Goal: Task Accomplishment & Management: Use online tool/utility

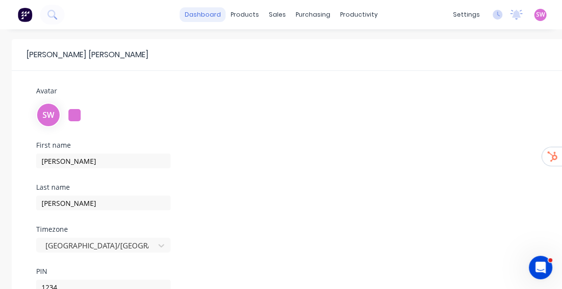
click at [210, 20] on link "dashboard" at bounding box center [203, 14] width 46 height 15
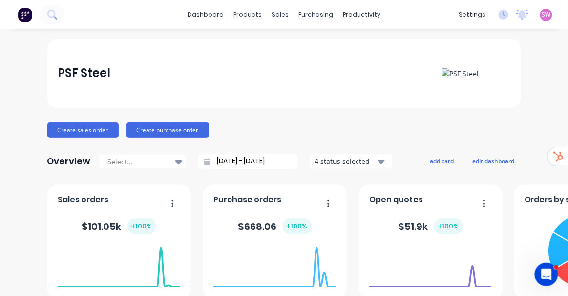
click at [540, 20] on div "SW PSF Steel Stuart Wheatley Administrator Profile Sign out" at bounding box center [546, 15] width 12 height 12
click at [542, 14] on span "SW" at bounding box center [546, 14] width 9 height 9
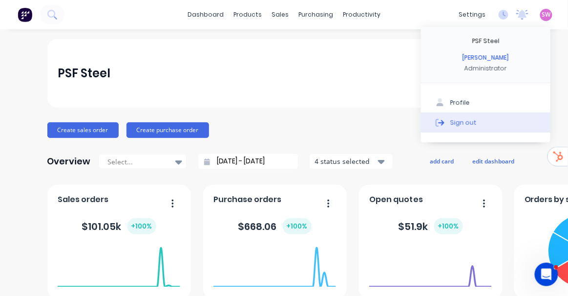
click at [488, 123] on button "Sign out" at bounding box center [485, 122] width 129 height 20
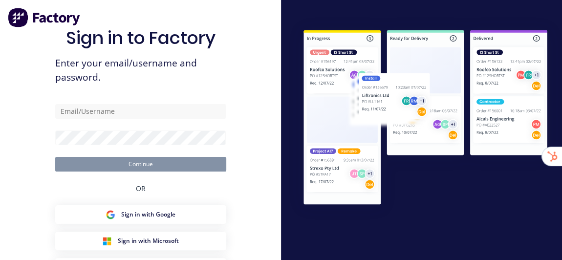
type input "[EMAIL_ADDRESS][DOMAIN_NAME]"
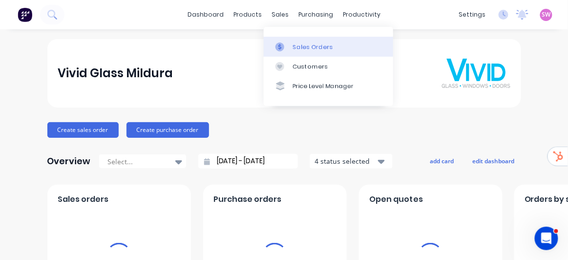
click at [311, 38] on link "Sales Orders" at bounding box center [328, 47] width 129 height 20
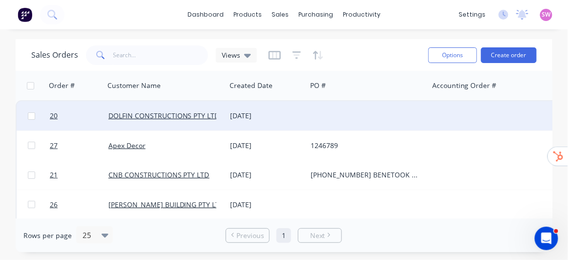
click at [368, 112] on div at bounding box center [368, 115] width 122 height 29
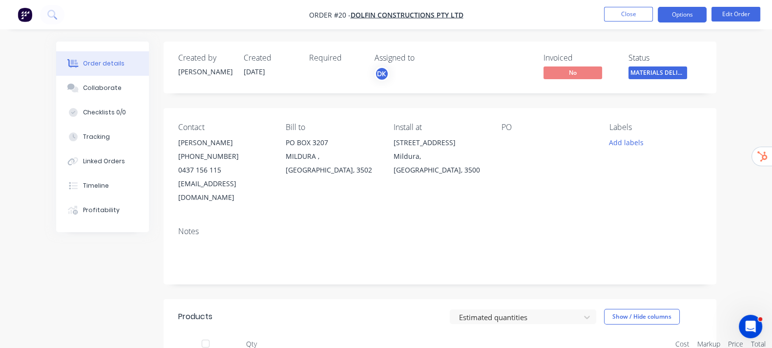
click at [561, 14] on button "Options" at bounding box center [682, 15] width 49 height 16
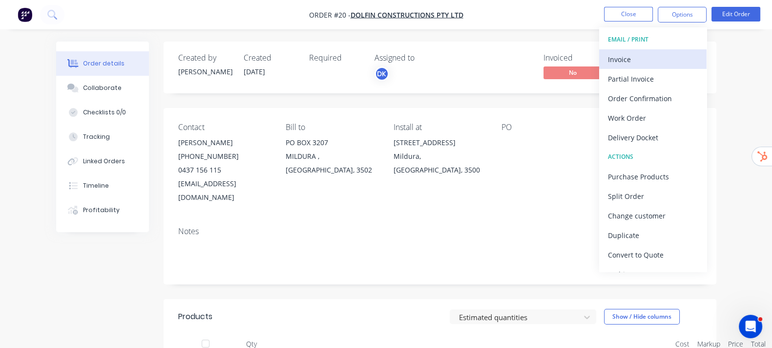
click at [561, 57] on div "Invoice" at bounding box center [653, 59] width 90 height 14
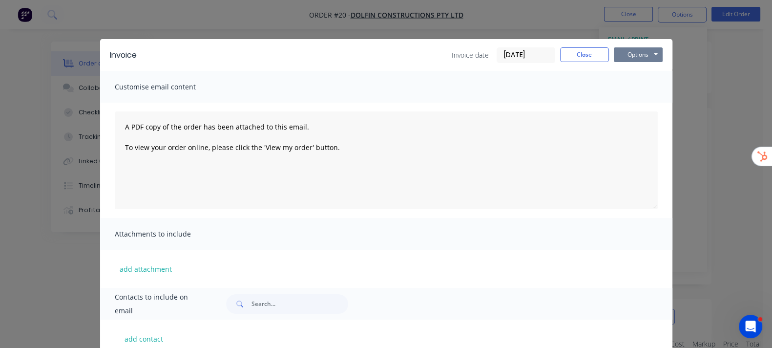
click at [561, 54] on button "Options" at bounding box center [638, 54] width 49 height 15
click at [561, 18] on div "Invoice Invoice date 28/09/25 Close Options Preview Print Email Customise email…" at bounding box center [386, 174] width 772 height 348
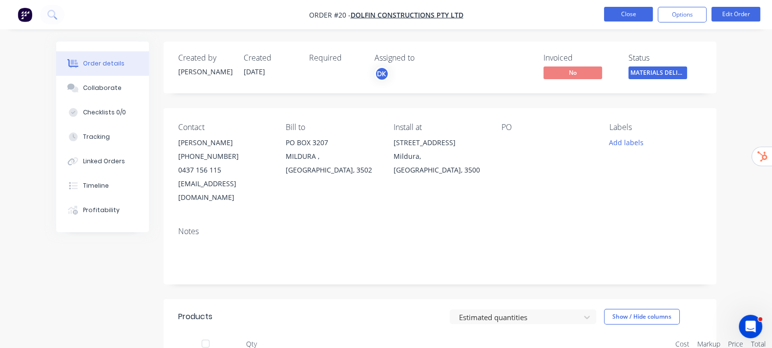
click at [561, 11] on button "Close" at bounding box center [628, 14] width 49 height 15
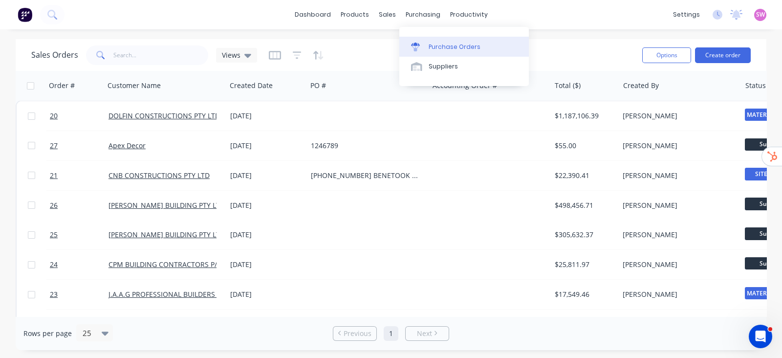
click at [429, 49] on div "Purchase Orders" at bounding box center [454, 46] width 52 height 9
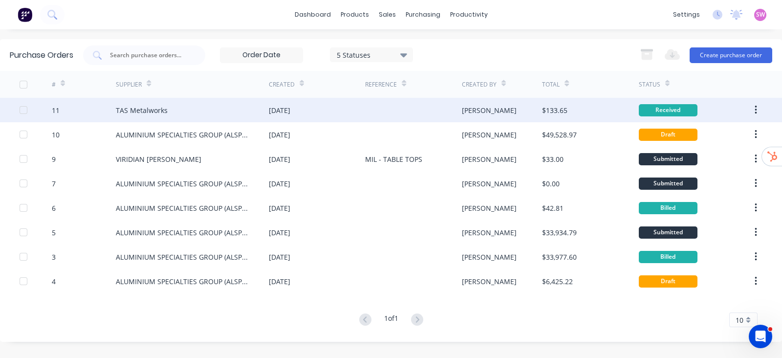
click at [477, 110] on div "Stuart" at bounding box center [489, 110] width 55 height 10
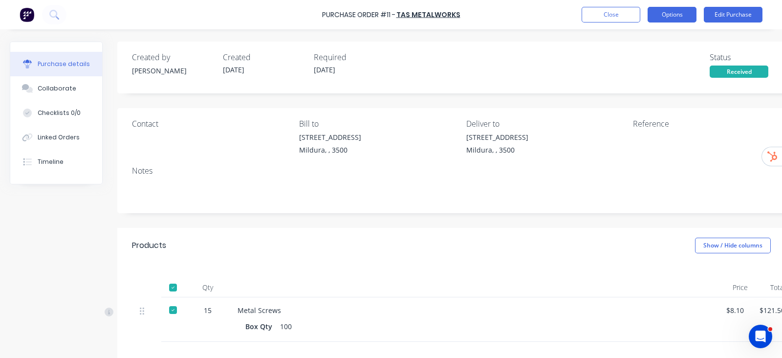
click at [561, 8] on button "Options" at bounding box center [671, 15] width 49 height 16
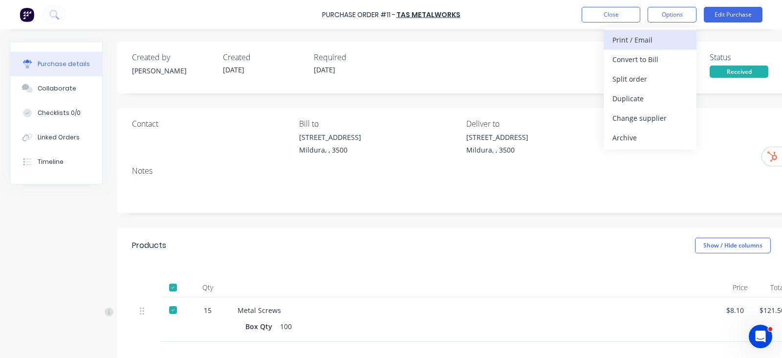
click at [561, 38] on div "Print / Email" at bounding box center [649, 40] width 75 height 14
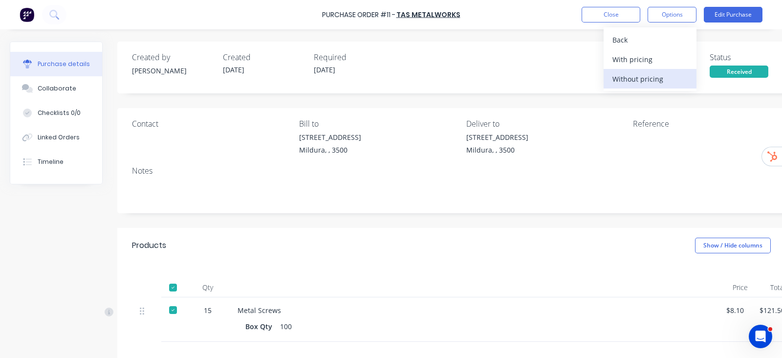
click at [561, 77] on div "Without pricing" at bounding box center [649, 79] width 75 height 14
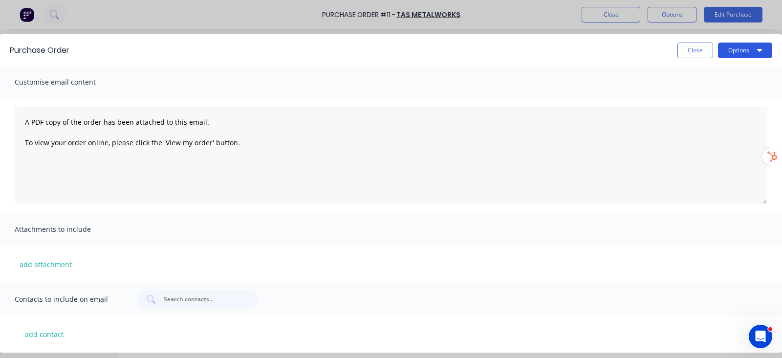
click at [561, 42] on button "Options" at bounding box center [745, 50] width 54 height 16
click at [561, 23] on div "Purchase Order Close Options Preview Print Email Customise email content A PDF …" at bounding box center [391, 179] width 782 height 358
click at [561, 51] on button "Close" at bounding box center [695, 50] width 36 height 16
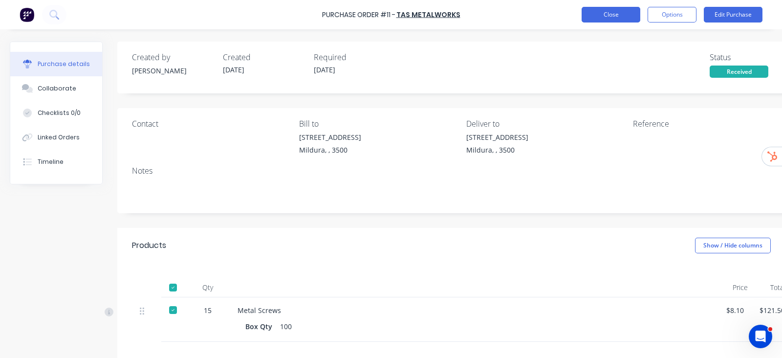
drag, startPoint x: 599, startPoint y: 4, endPoint x: 615, endPoint y: 20, distance: 21.8
click at [561, 4] on div "Purchase Order #11 - TAS Metalworks Close Options Edit Purchase" at bounding box center [391, 14] width 782 height 29
click at [561, 21] on button "Close" at bounding box center [610, 15] width 59 height 16
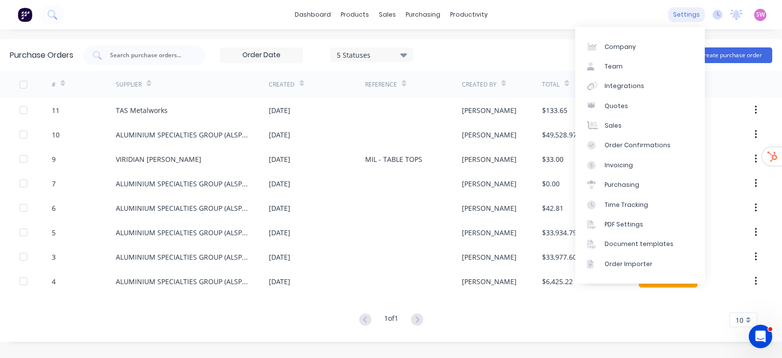
click at [561, 11] on div "settings" at bounding box center [686, 14] width 37 height 15
click at [561, 251] on link "Document templates" at bounding box center [639, 244] width 129 height 20
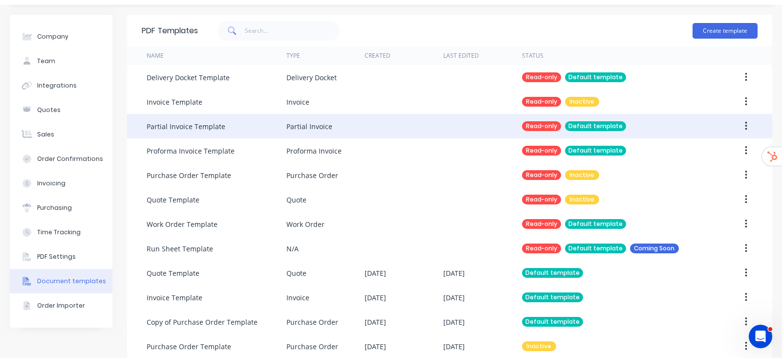
scroll to position [39, 0]
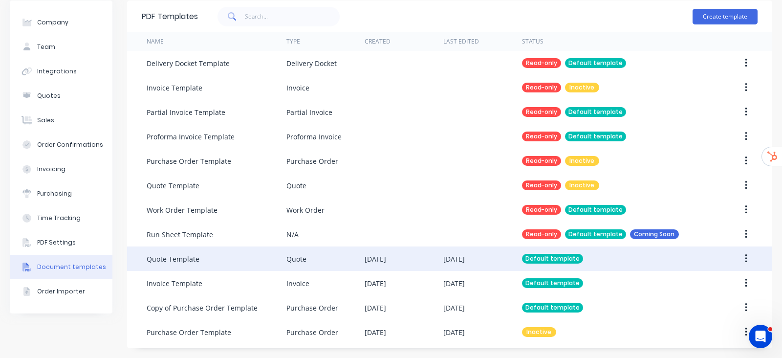
click at [491, 259] on div "24 Sep 2025" at bounding box center [482, 258] width 79 height 24
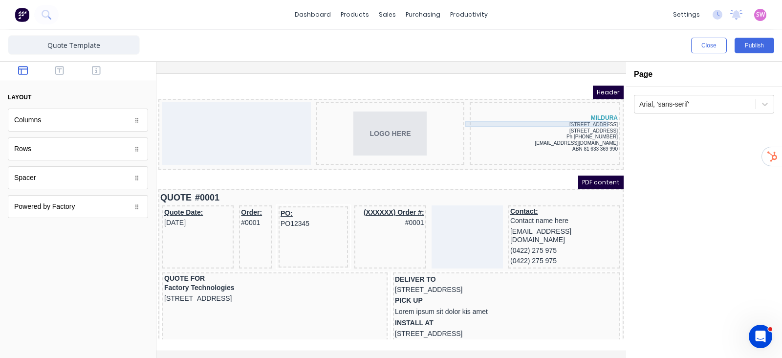
click at [583, 114] on div "[STREET_ADDRESS]" at bounding box center [533, 113] width 146 height 6
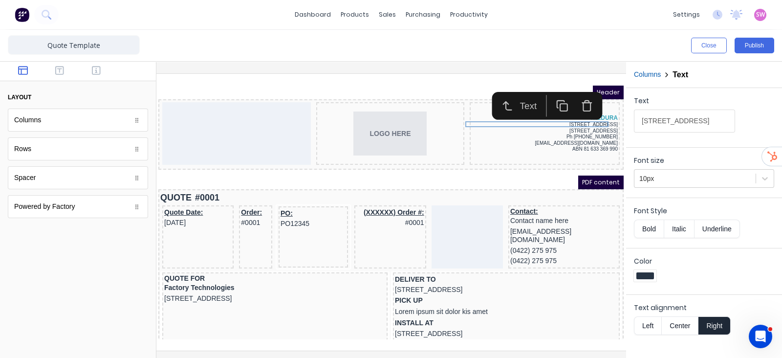
click at [642, 278] on div at bounding box center [645, 276] width 22 height 12
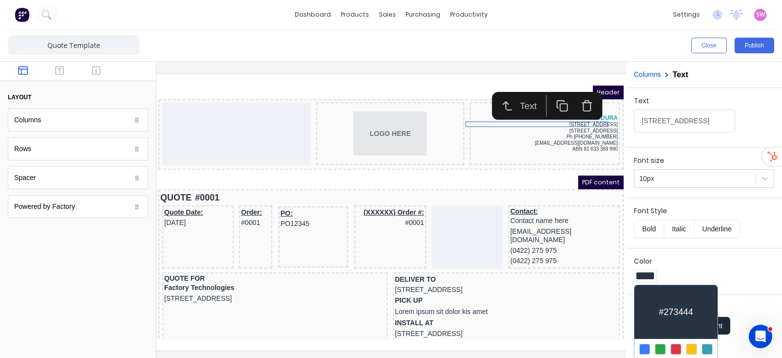
drag, startPoint x: 777, startPoint y: 271, endPoint x: 721, endPoint y: 334, distance: 84.8
click at [774, 319] on div at bounding box center [391, 179] width 782 height 358
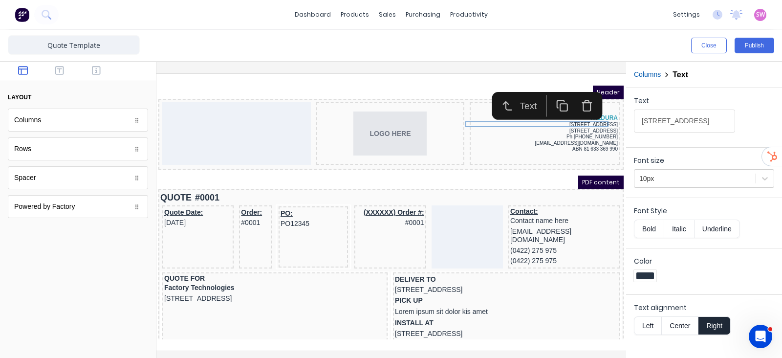
click at [630, 278] on div "Color" at bounding box center [704, 269] width 156 height 42
click at [650, 273] on div at bounding box center [645, 275] width 18 height 7
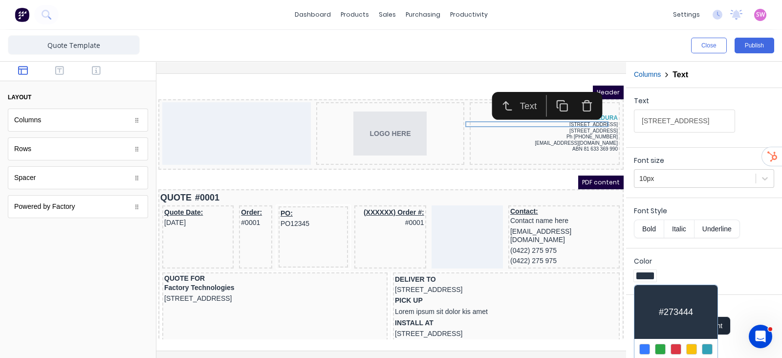
scroll to position [21, 0]
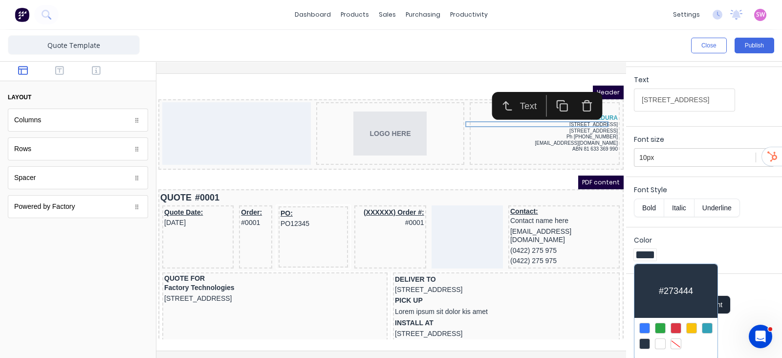
click at [685, 284] on div "#273444" at bounding box center [675, 291] width 83 height 54
click at [686, 284] on div "#273444" at bounding box center [675, 291] width 83 height 54
click at [689, 285] on div "#273444" at bounding box center [675, 291] width 83 height 54
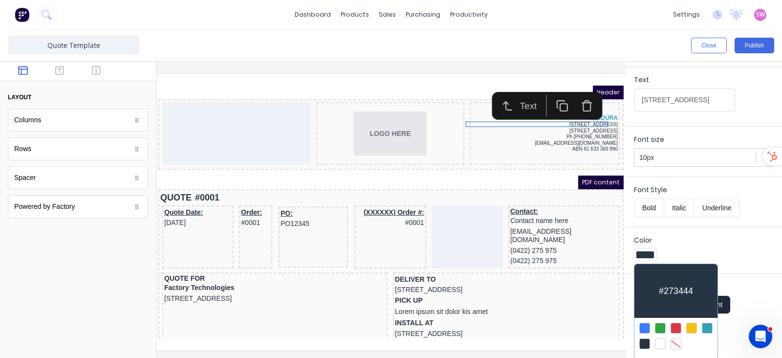
click at [716, 237] on div at bounding box center [391, 179] width 782 height 358
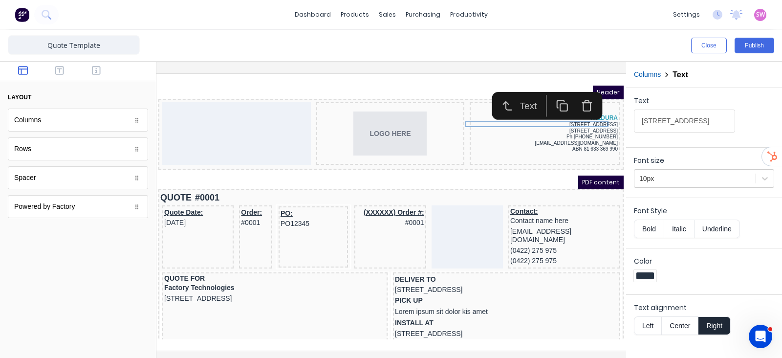
click at [643, 272] on div at bounding box center [645, 275] width 18 height 7
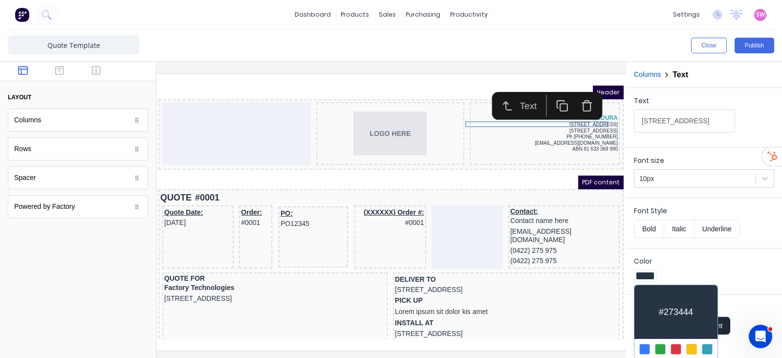
click at [696, 13] on div at bounding box center [391, 179] width 782 height 358
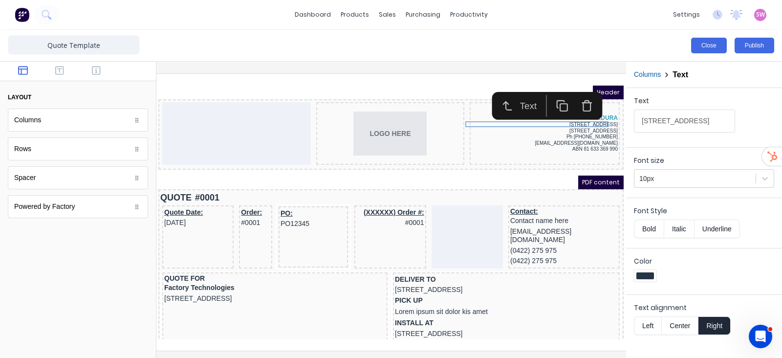
click at [708, 49] on button "Close" at bounding box center [709, 46] width 36 height 16
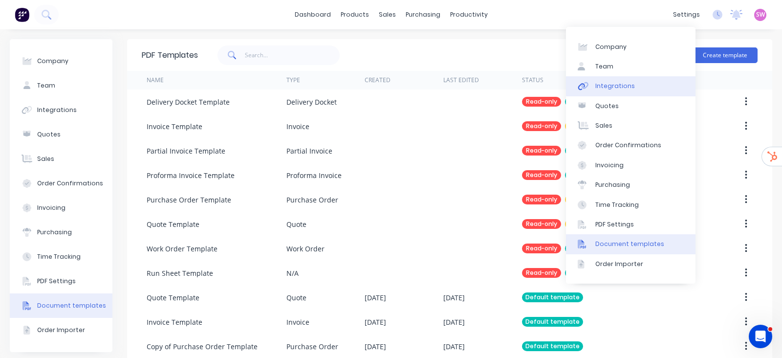
click at [627, 84] on div "Integrations" at bounding box center [615, 86] width 40 height 9
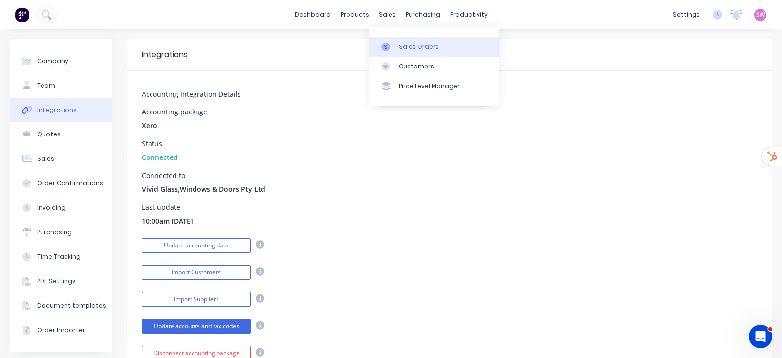
click at [399, 42] on div "Sales Orders" at bounding box center [419, 46] width 40 height 9
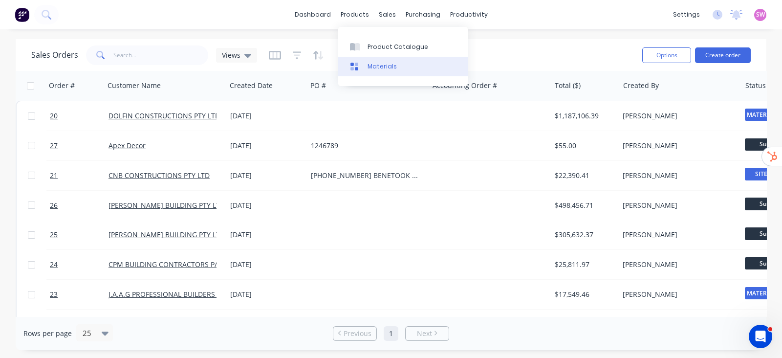
click at [376, 68] on div "Materials" at bounding box center [381, 66] width 29 height 9
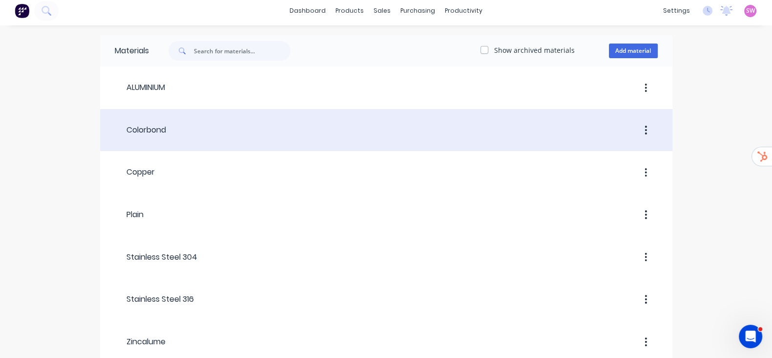
scroll to position [32, 0]
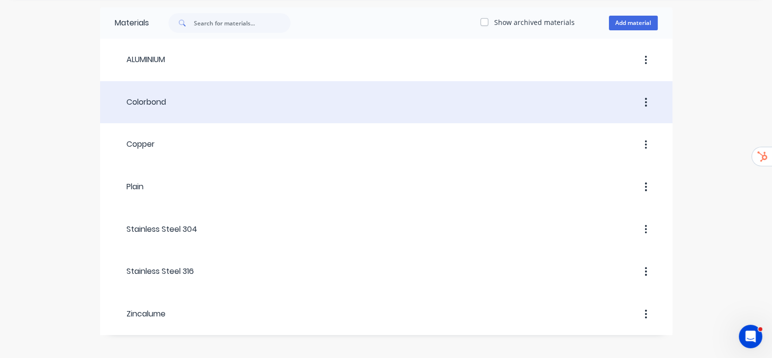
click at [115, 109] on div "Colorbond" at bounding box center [140, 102] width 51 height 18
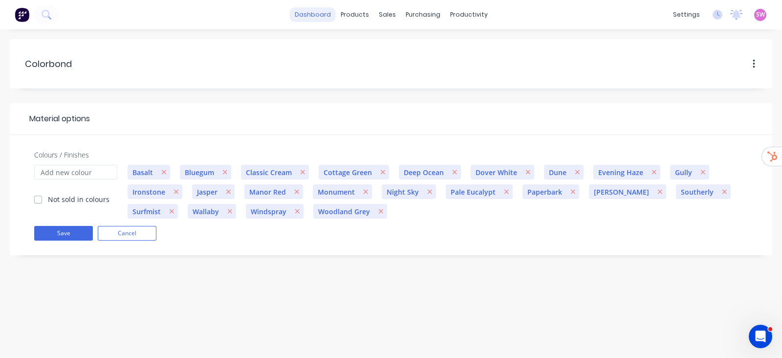
click at [306, 8] on link "dashboard" at bounding box center [313, 14] width 46 height 15
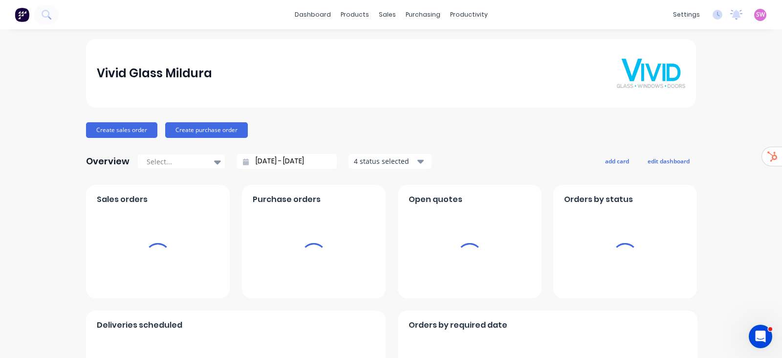
click at [756, 16] on span "SW" at bounding box center [760, 14] width 9 height 9
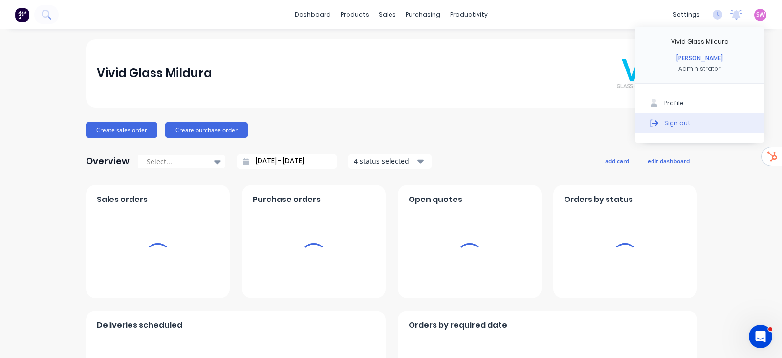
click at [664, 118] on div "Sign out" at bounding box center [677, 122] width 26 height 9
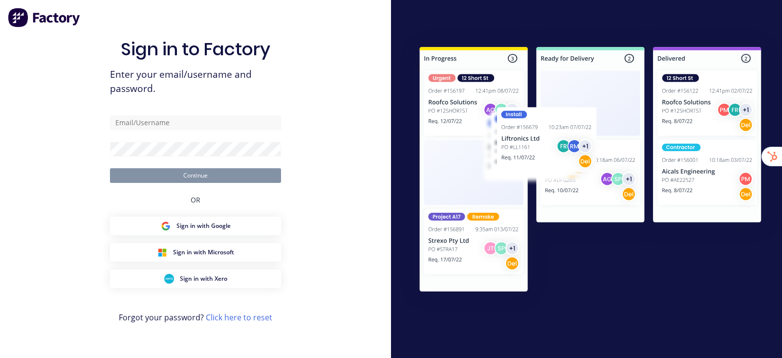
type input "[EMAIL_ADDRESS][DOMAIN_NAME]"
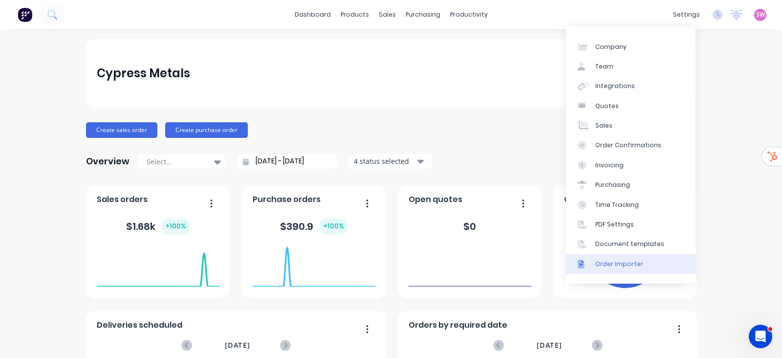
click at [614, 256] on link "Order Importer" at bounding box center [630, 264] width 129 height 20
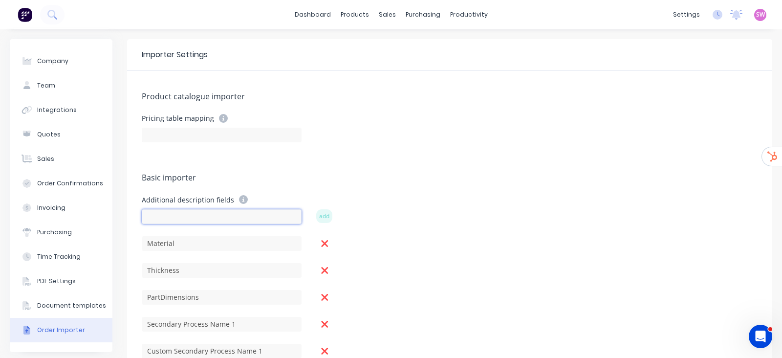
click at [173, 213] on input at bounding box center [222, 216] width 160 height 15
paste input "Private part notes"
type input "Private part notes"
click at [331, 218] on button "add" at bounding box center [324, 216] width 16 height 14
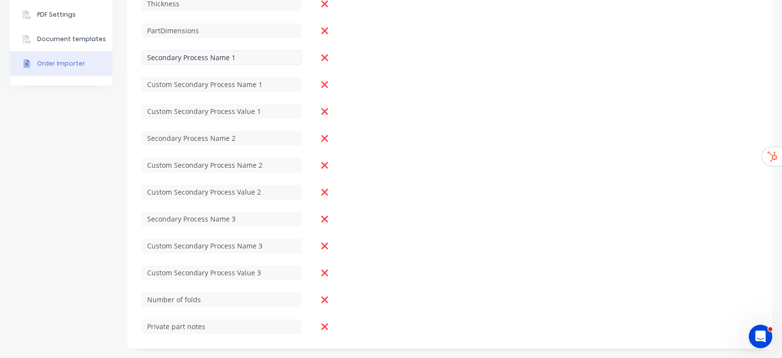
scroll to position [22, 0]
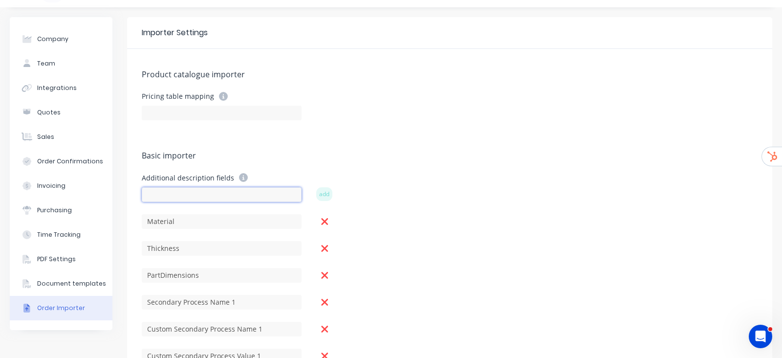
click at [178, 199] on input at bounding box center [222, 194] width 160 height 15
paste input "Vendor part notes"
type input "Vendor part notes"
click at [324, 197] on button "add" at bounding box center [324, 194] width 16 height 14
click at [247, 197] on input at bounding box center [222, 194] width 160 height 15
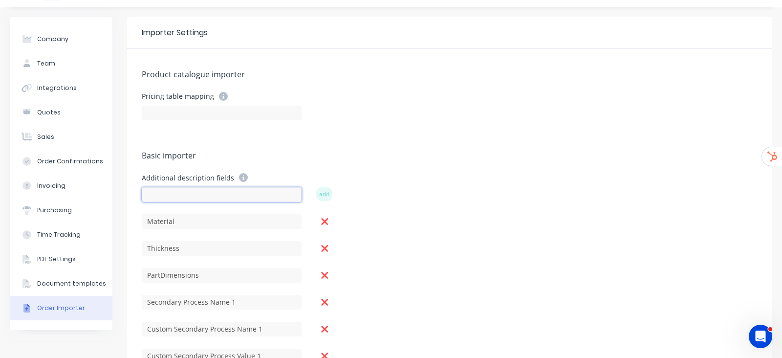
paste input "Customer part notes"
type input "Customer part notes"
click at [320, 193] on button "add" at bounding box center [324, 194] width 16 height 14
click at [269, 191] on input at bounding box center [222, 194] width 160 height 15
paste input "Private quote notes"
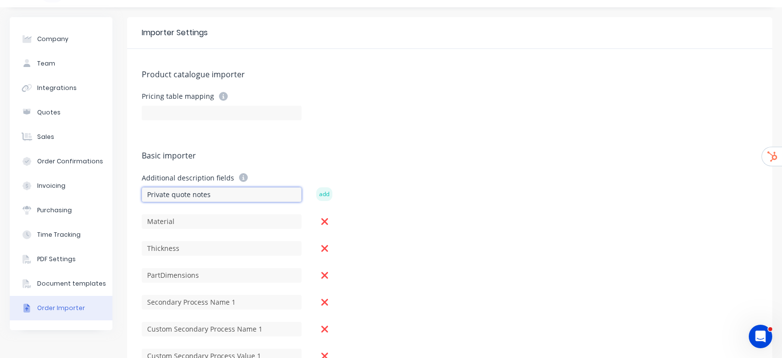
type input "Private quote notes"
click at [326, 192] on button "add" at bounding box center [324, 194] width 16 height 14
click at [258, 200] on input at bounding box center [222, 194] width 160 height 15
paste input "Vendor quote notes"
type input "Vendor quote notes"
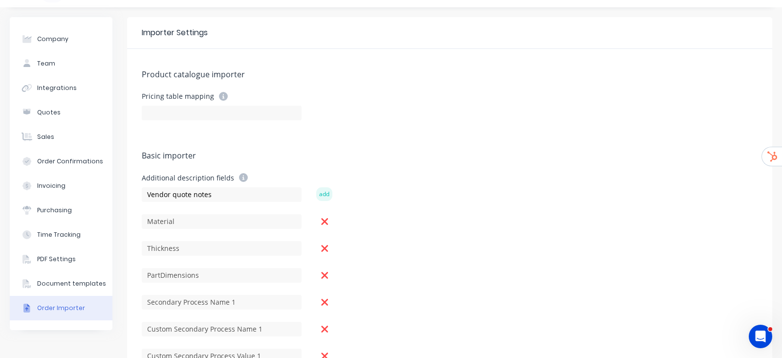
click at [321, 193] on button "add" at bounding box center [324, 194] width 16 height 14
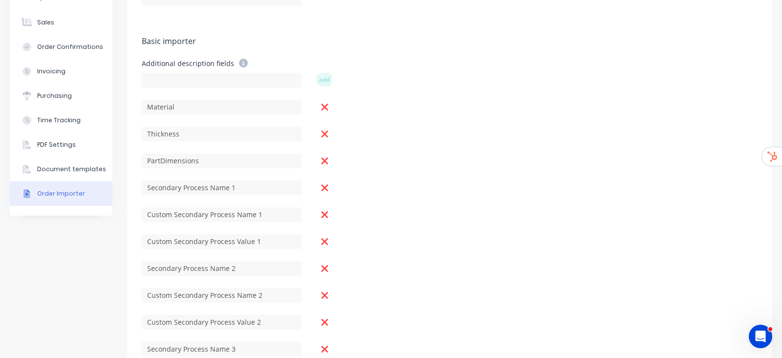
scroll to position [144, 0]
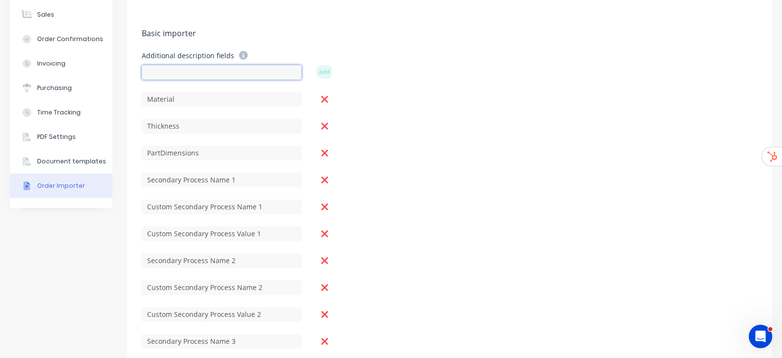
click at [187, 77] on input at bounding box center [222, 72] width 160 height 15
paste input "Customer quote notes"
type input "Customer quote notes"
click at [322, 68] on button "add" at bounding box center [324, 72] width 16 height 14
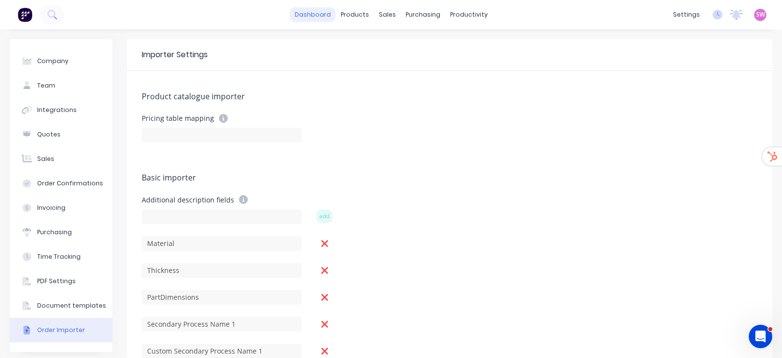
click at [308, 11] on link "dashboard" at bounding box center [313, 14] width 46 height 15
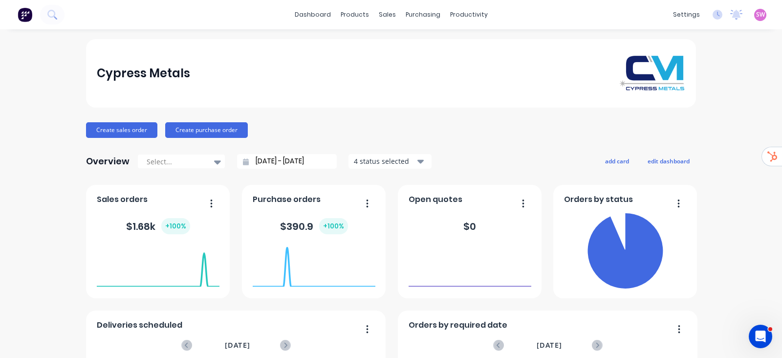
click at [756, 18] on span "SW" at bounding box center [760, 14] width 9 height 9
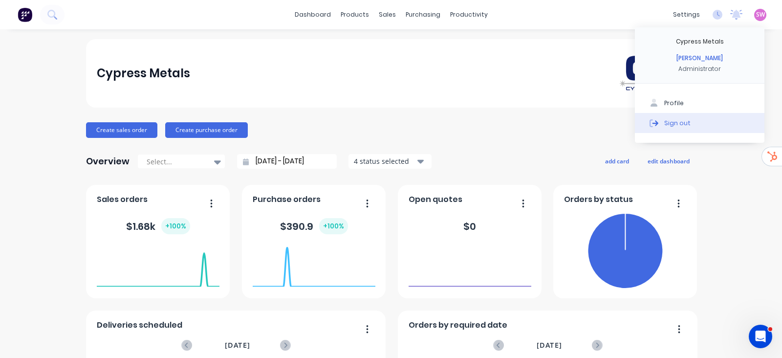
click at [681, 127] on button "Sign out" at bounding box center [699, 123] width 129 height 20
